Goal: Transaction & Acquisition: Purchase product/service

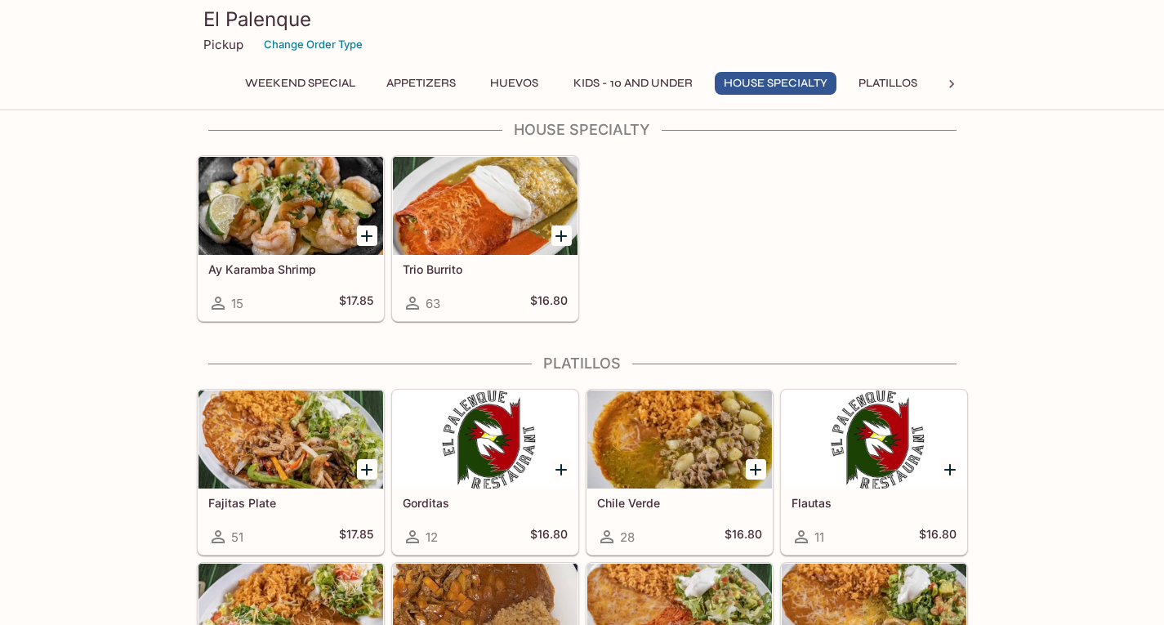
scroll to position [1552, 0]
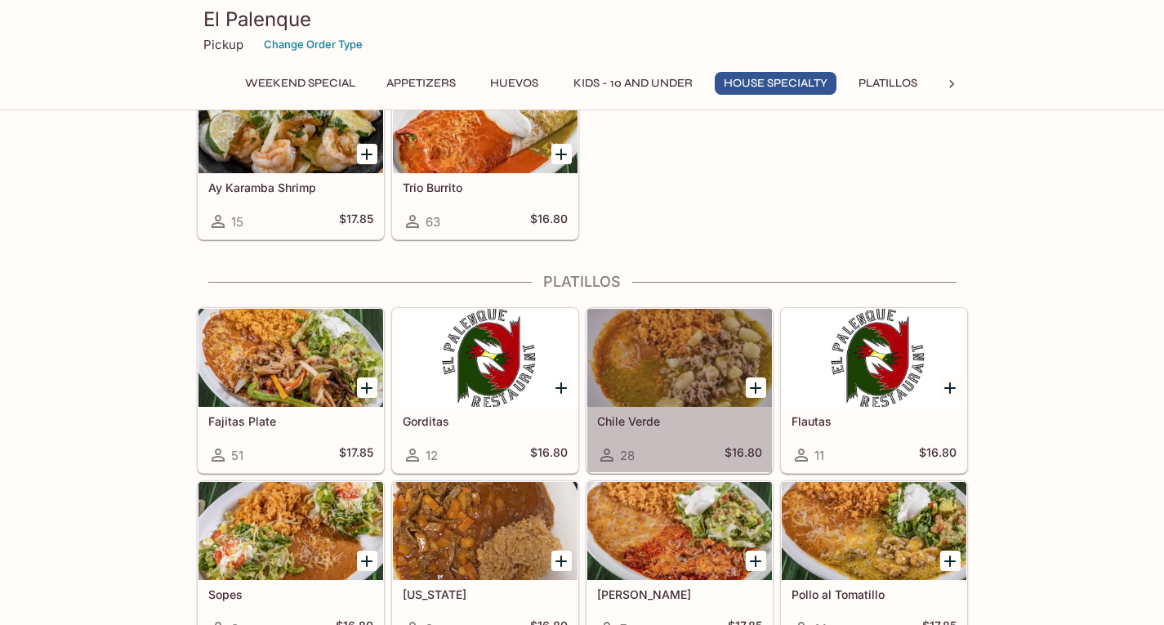
click at [686, 397] on div at bounding box center [679, 358] width 185 height 98
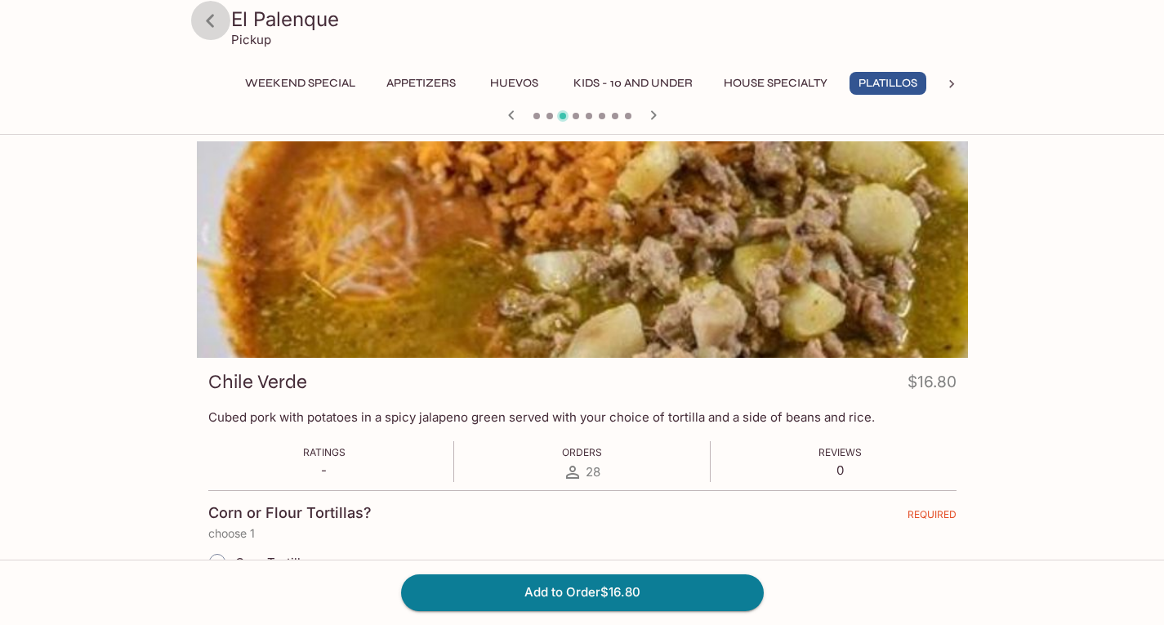
click at [215, 19] on icon at bounding box center [210, 21] width 29 height 29
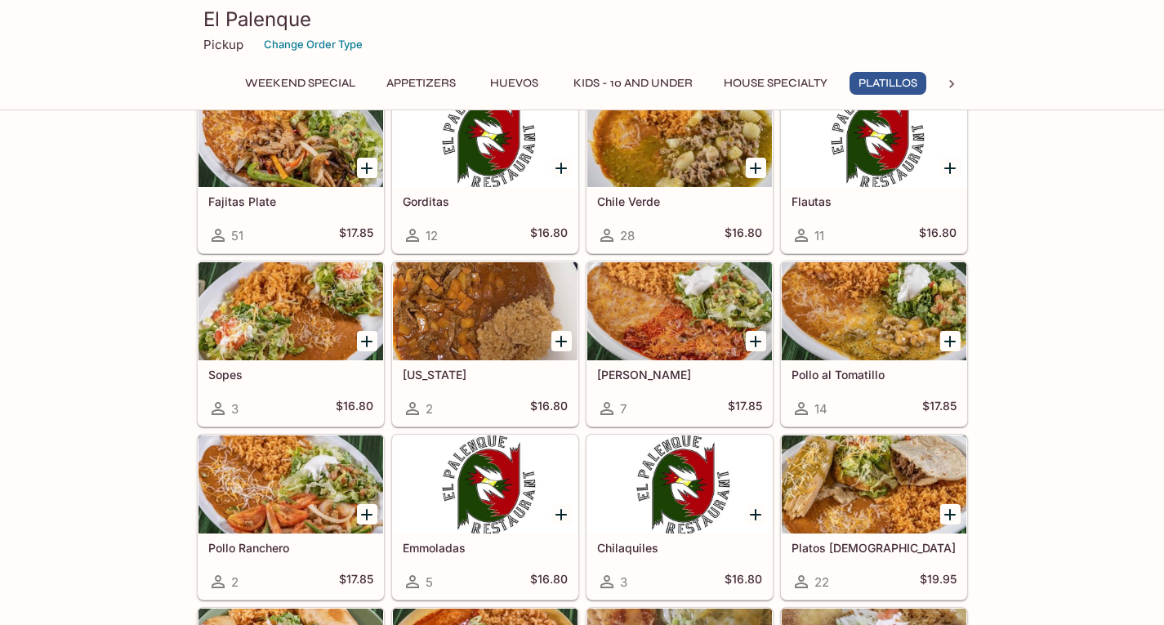
scroll to position [1797, 0]
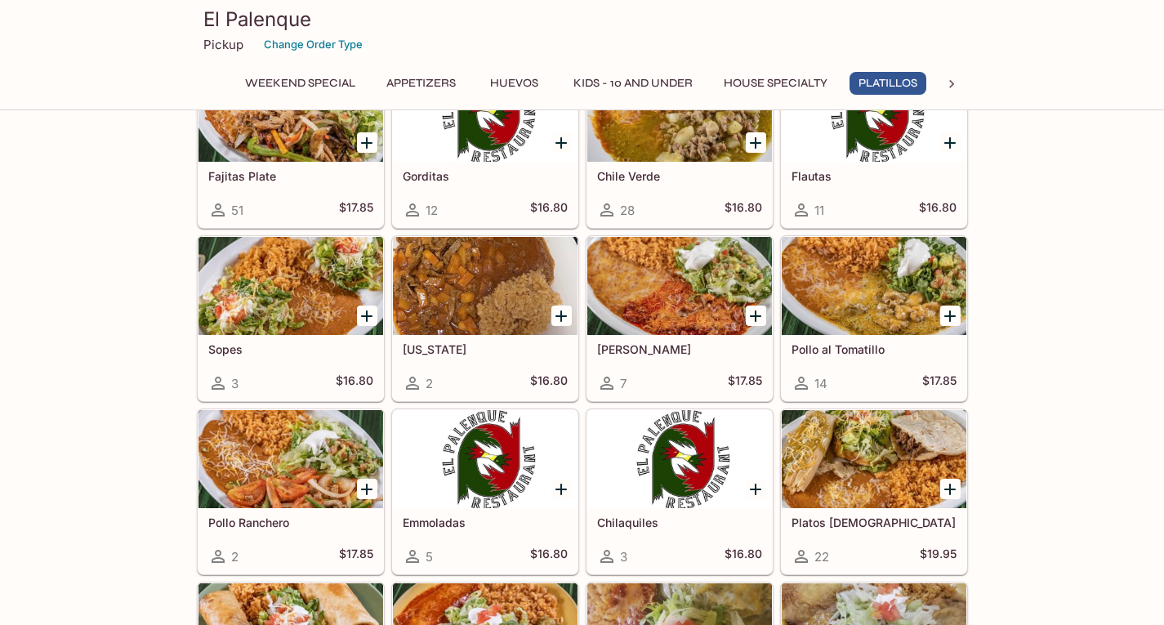
click at [902, 283] on div at bounding box center [874, 286] width 185 height 98
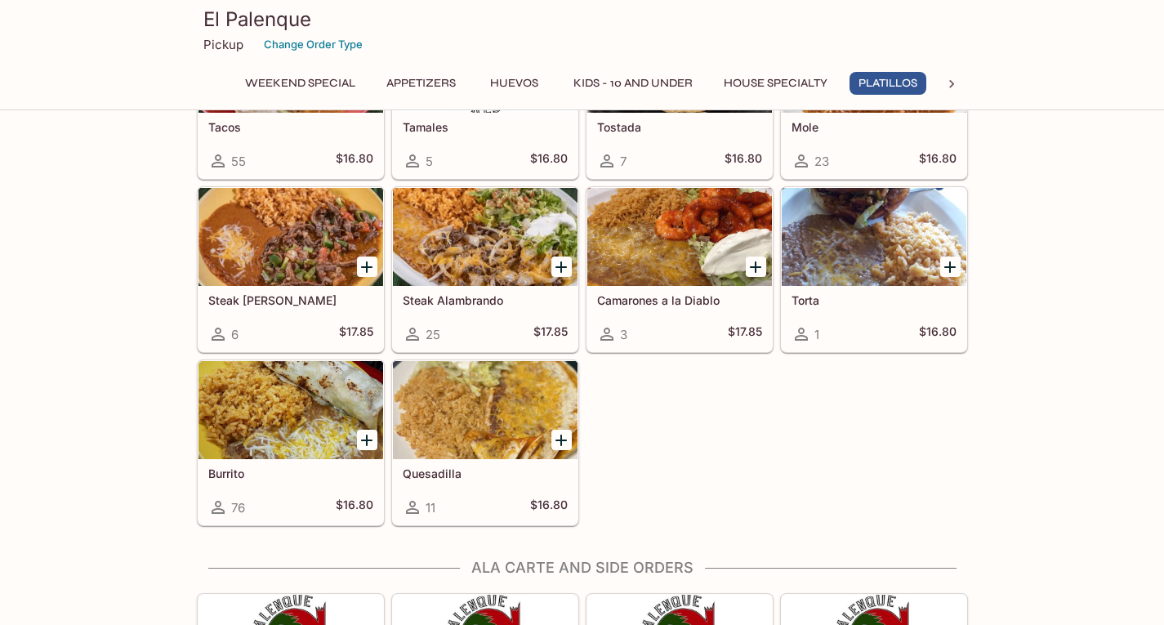
scroll to position [2601, 0]
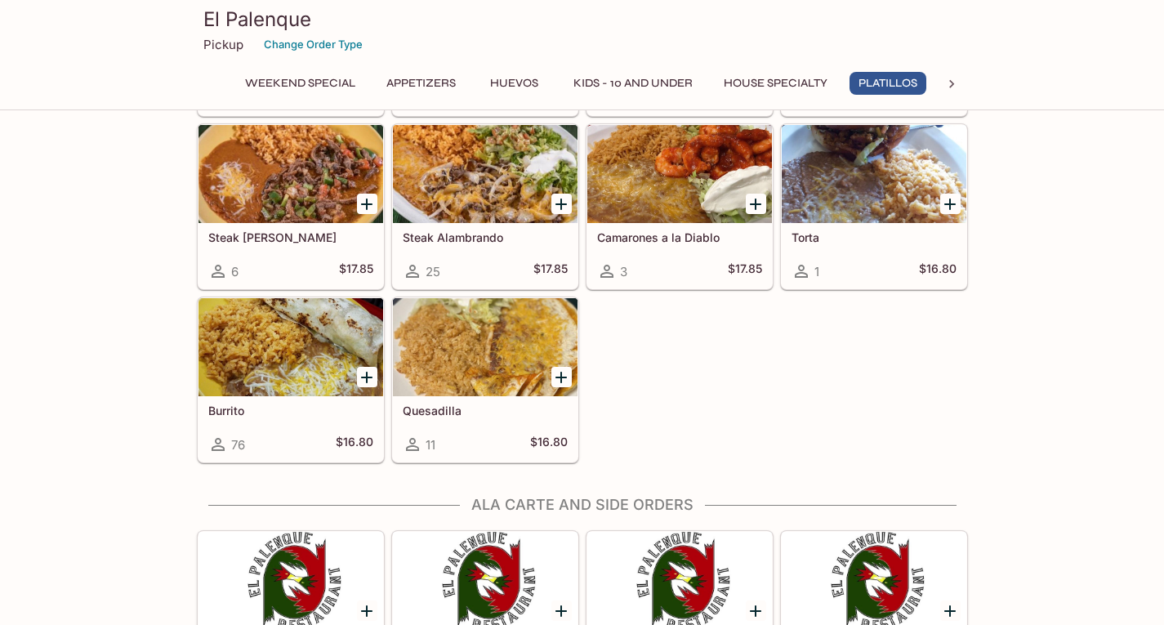
click at [302, 397] on div "Burrito 76 $16.80" at bounding box center [290, 428] width 185 height 65
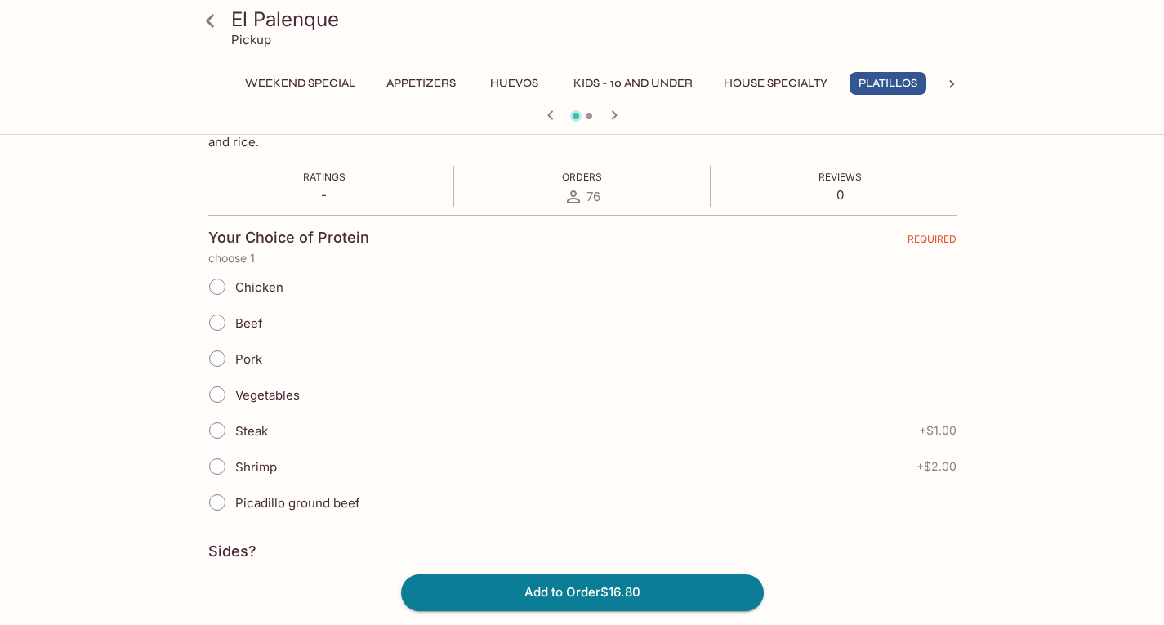
scroll to position [327, 0]
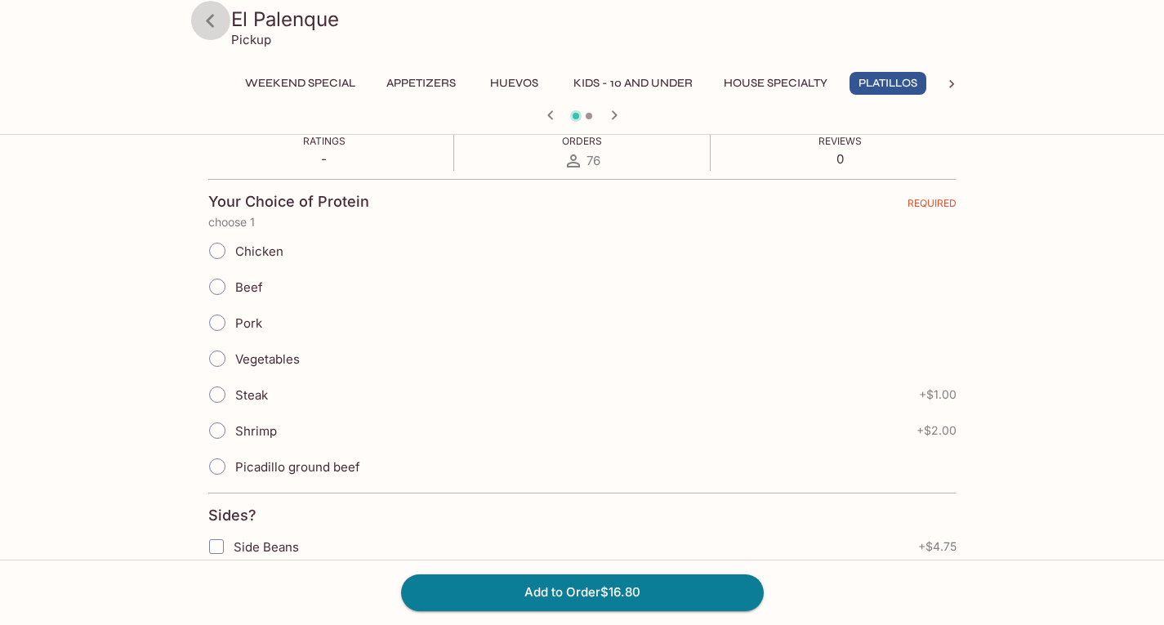
click at [209, 19] on icon at bounding box center [210, 20] width 8 height 13
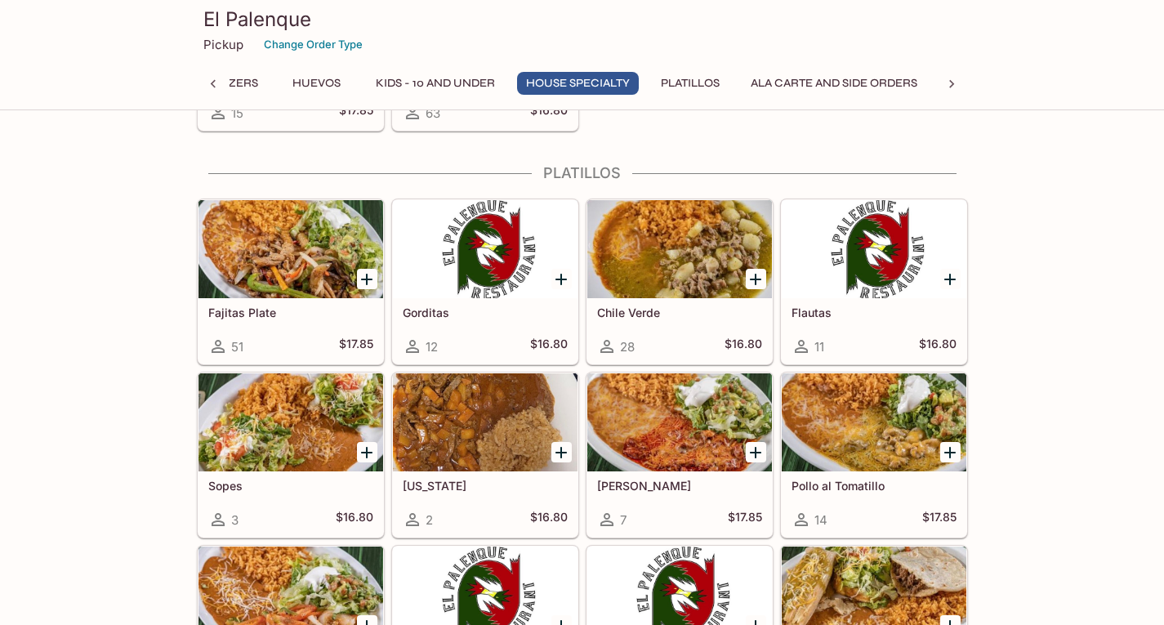
scroll to position [1628, 0]
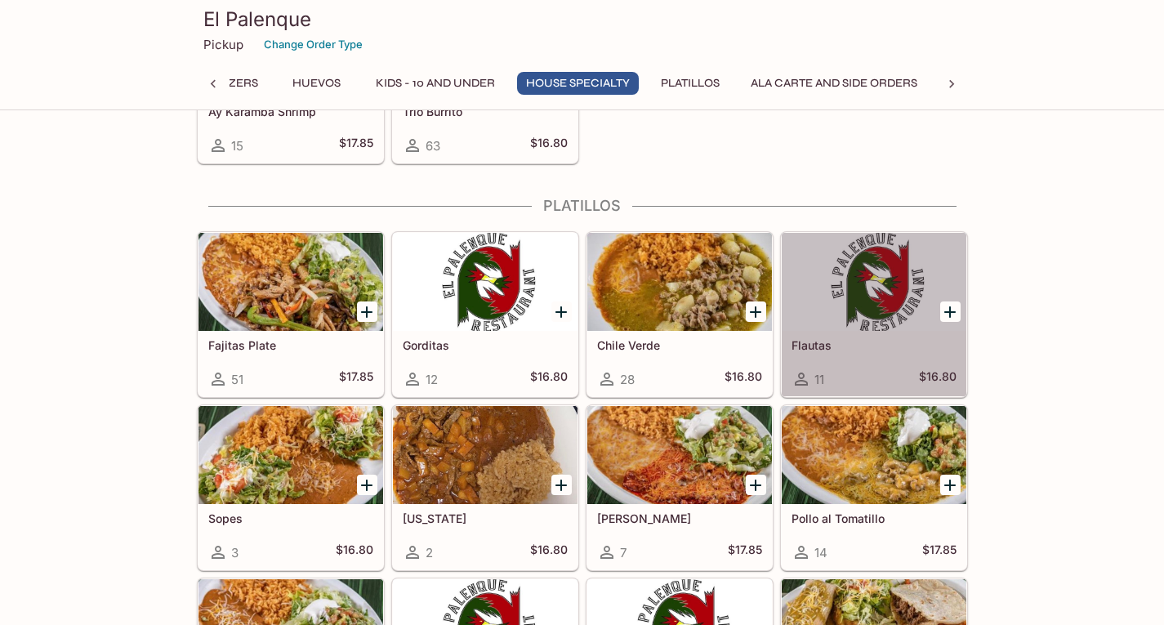
click at [864, 314] on div at bounding box center [874, 282] width 185 height 98
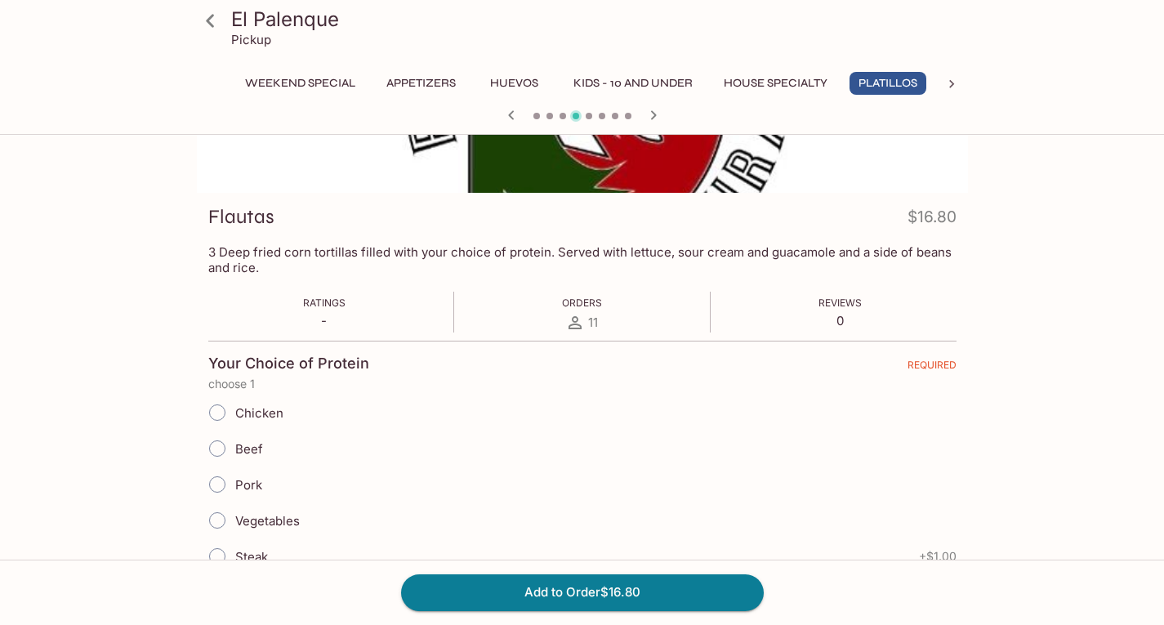
scroll to position [163, 0]
click at [215, 24] on icon at bounding box center [210, 21] width 29 height 29
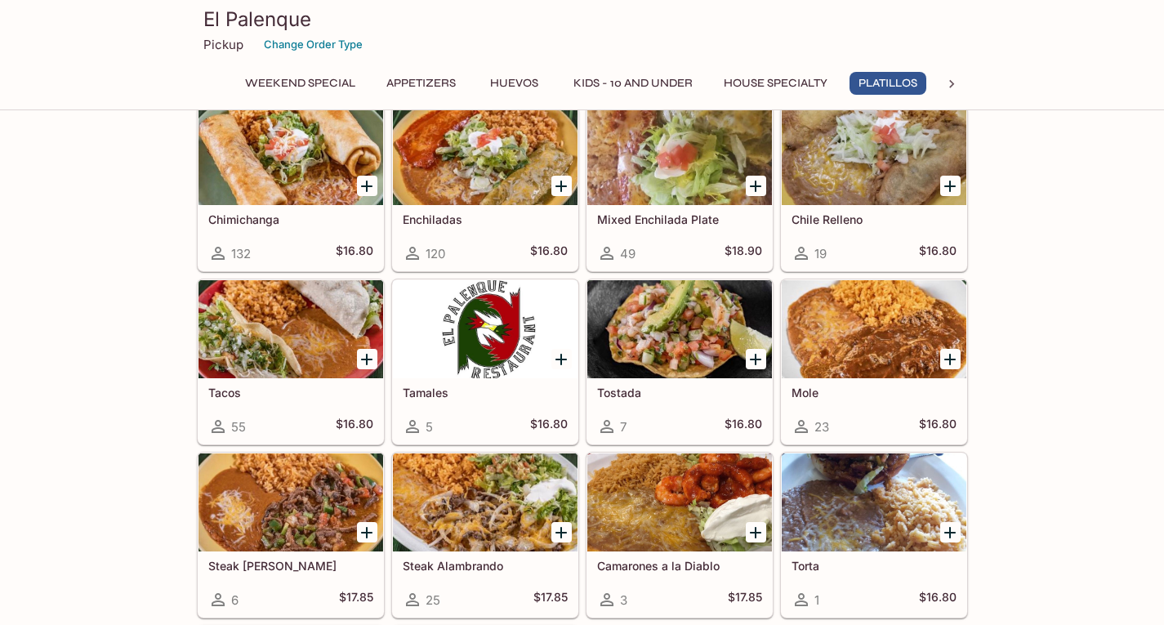
scroll to position [2287, 0]
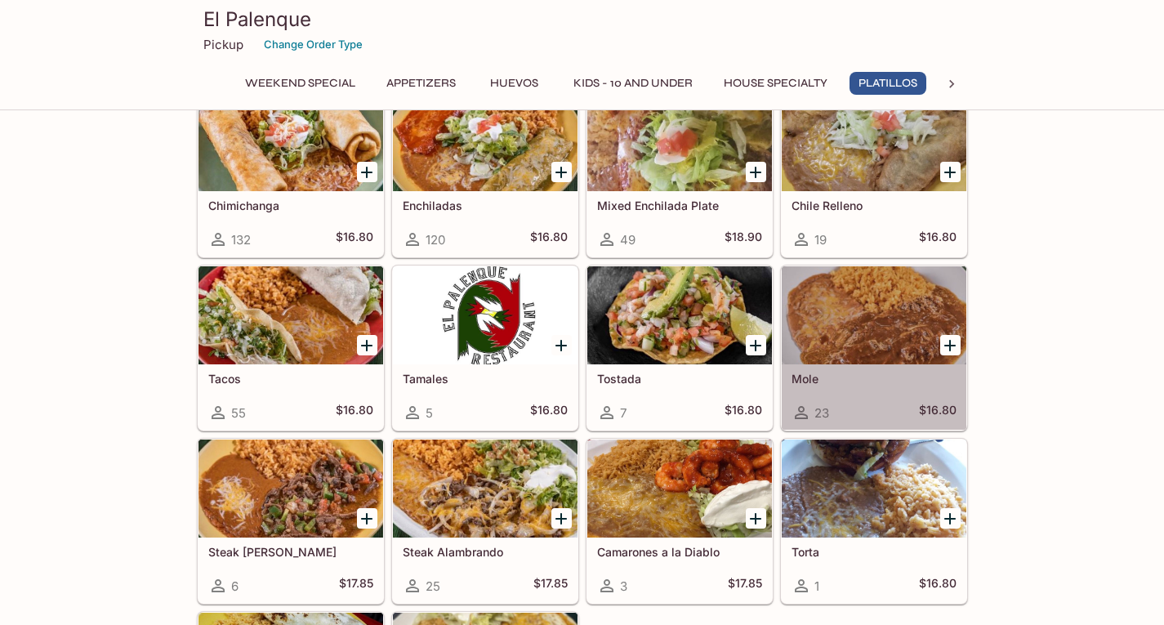
click at [875, 334] on div at bounding box center [874, 315] width 185 height 98
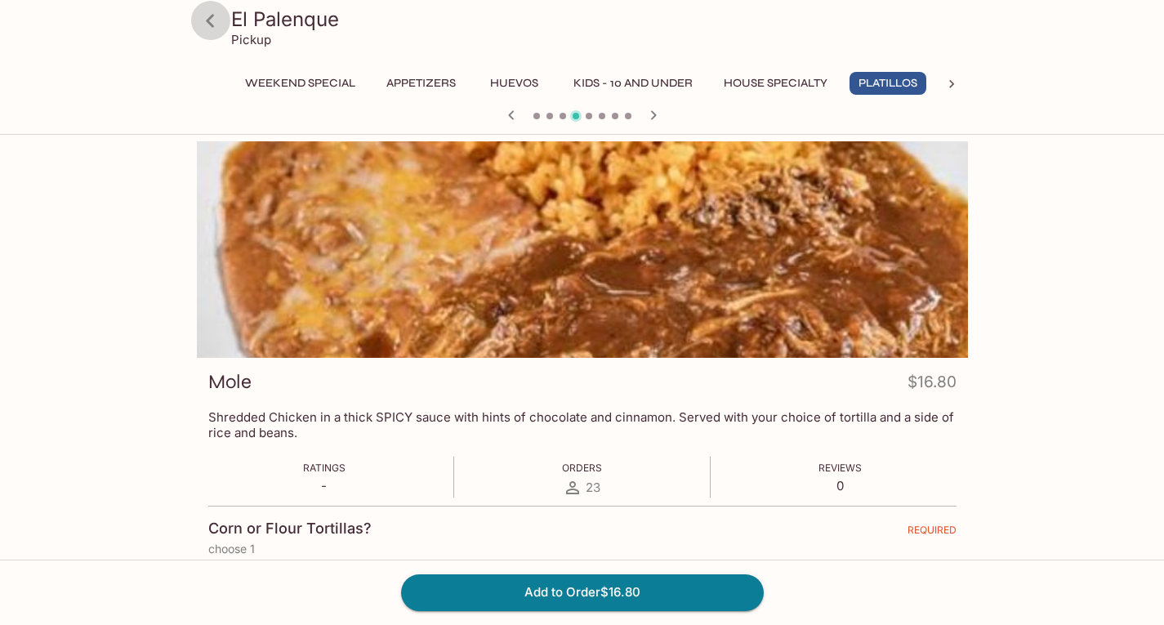
click at [219, 24] on icon at bounding box center [210, 21] width 29 height 29
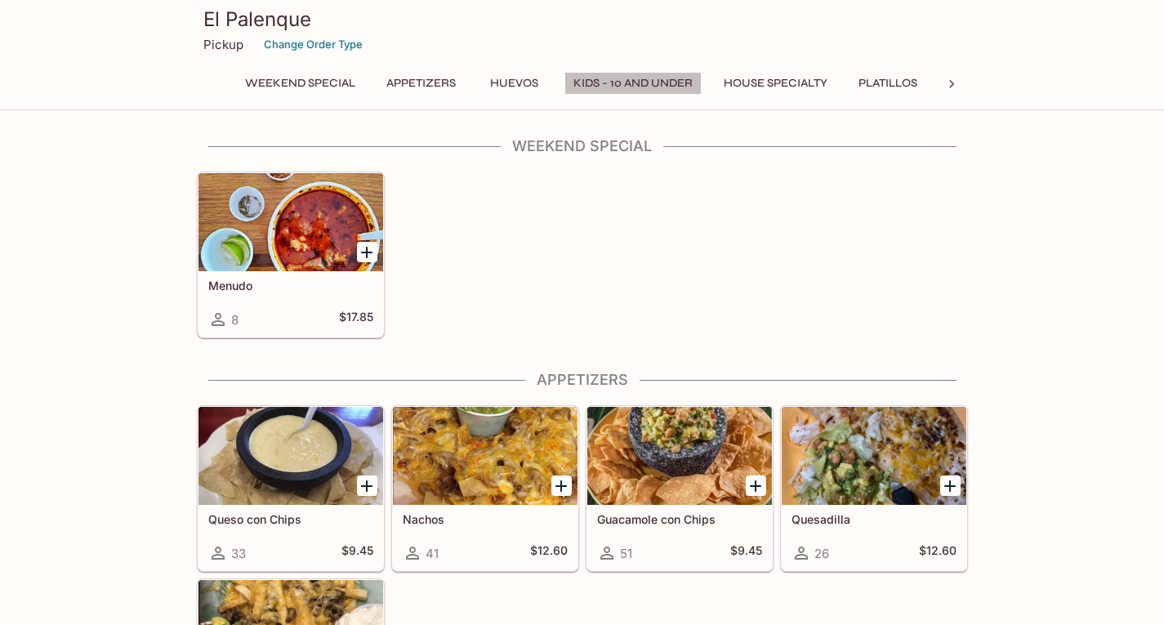
click at [639, 81] on button "Kids - 10 and Under" at bounding box center [632, 83] width 137 height 23
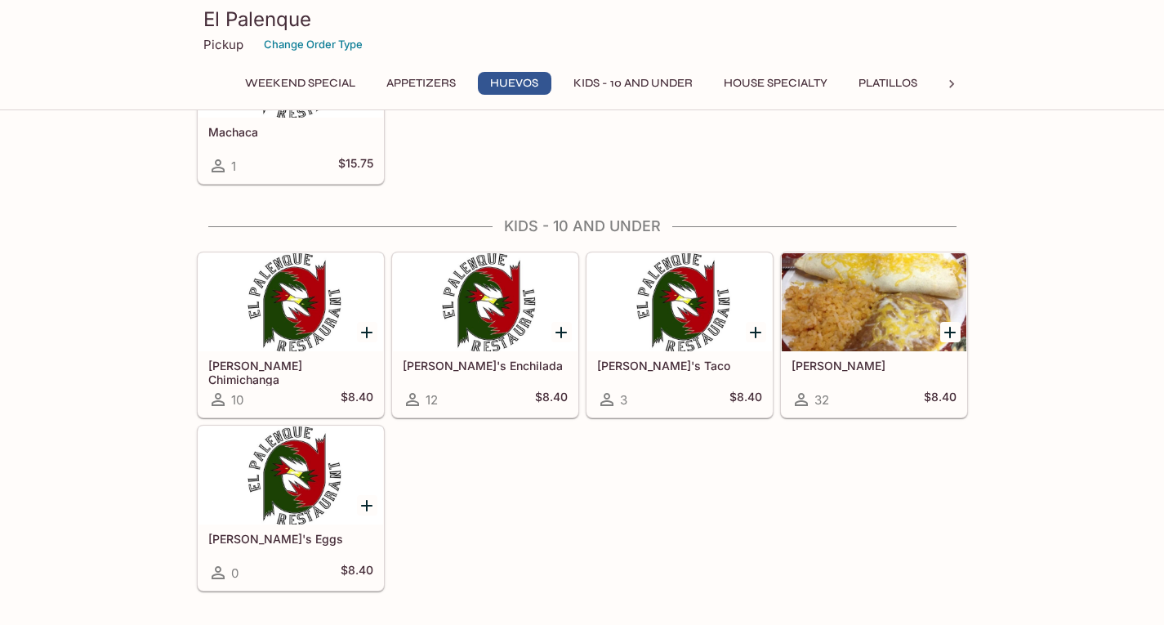
scroll to position [964, 0]
